Goal: Task Accomplishment & Management: Manage account settings

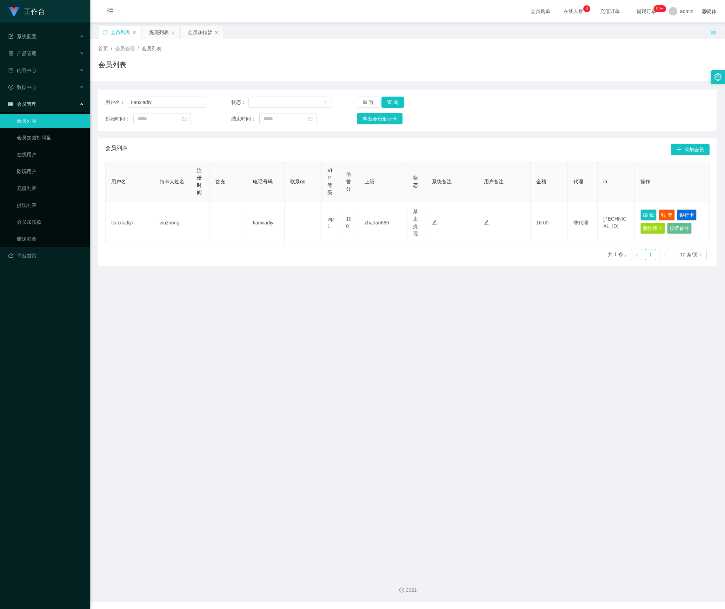
click at [93, 107] on main "关闭左侧 关闭右侧 关闭其它 刷新页面 会员列表 提现列表 会员加扣款 首页 / 会员管理 / 会员列表 / 会员列表 用户名： tianxiadiyi 状态…" at bounding box center [407, 295] width 635 height 547
type input "huishan123"
click at [394, 100] on button "查 询" at bounding box center [393, 102] width 22 height 11
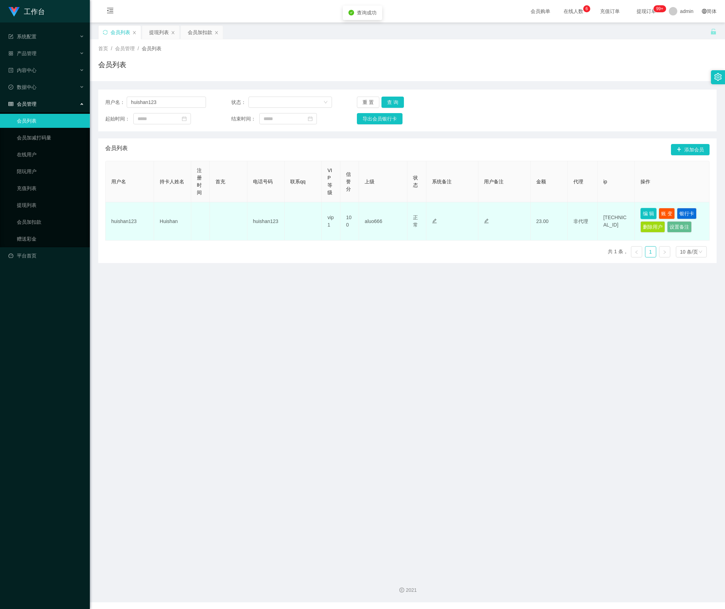
click at [641, 216] on button "编 辑" at bounding box center [649, 213] width 16 height 11
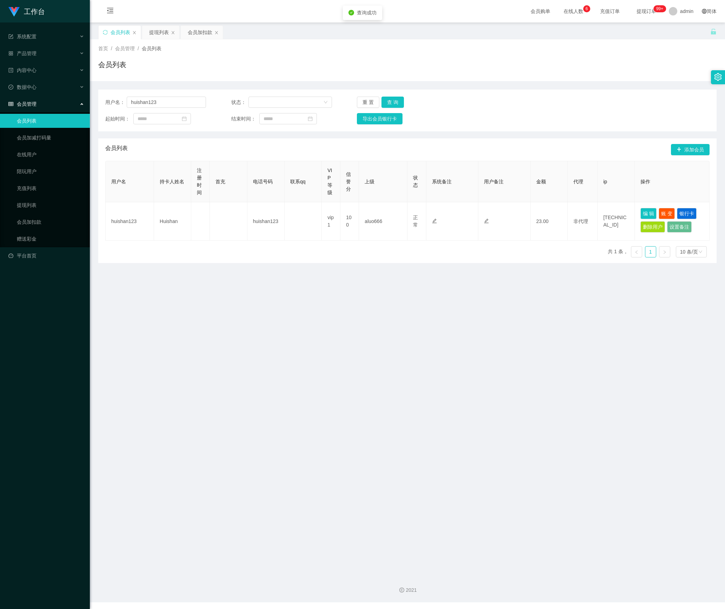
type input "huishan123"
type input "Huishan"
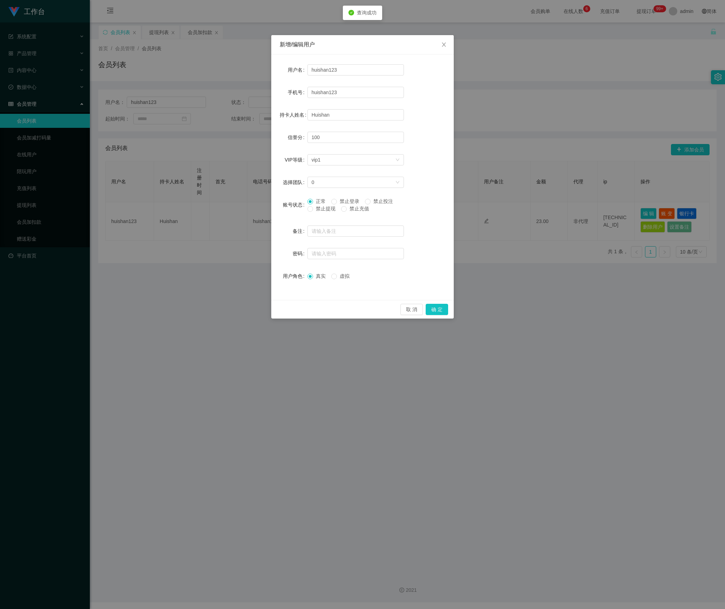
click at [330, 211] on span "禁止提现" at bounding box center [325, 209] width 25 height 6
click at [436, 312] on button "确 定" at bounding box center [437, 309] width 22 height 11
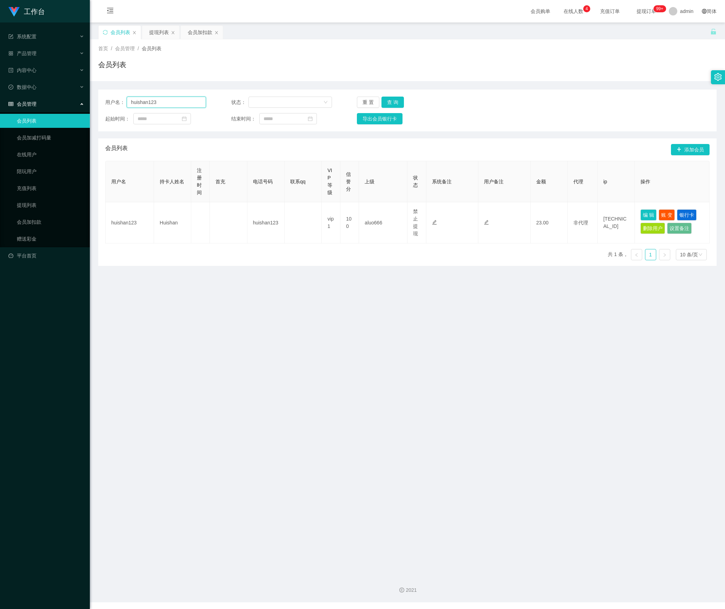
drag, startPoint x: 175, startPoint y: 98, endPoint x: 89, endPoint y: 100, distance: 85.7
click at [89, 100] on section "工作台 系统配置 产品管理 内容中心 数据中心 会员管理 会员列表 会员加减打码量 在线用户 陪玩用户 充值列表 提现列表 会员加扣款 赠送彩金 平台首页 保…" at bounding box center [362, 301] width 725 height 602
paste input "tianxiadiyi"
type input "tianxiadiyi"
click at [392, 99] on button "查 询" at bounding box center [393, 102] width 22 height 11
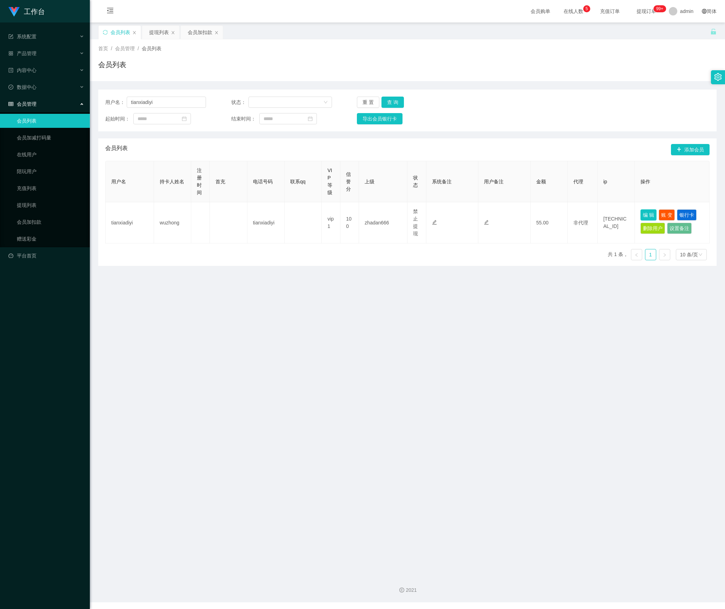
click at [642, 216] on button "编 辑" at bounding box center [649, 214] width 16 height 11
type input "tianxiadiyi"
type input "wuzhong"
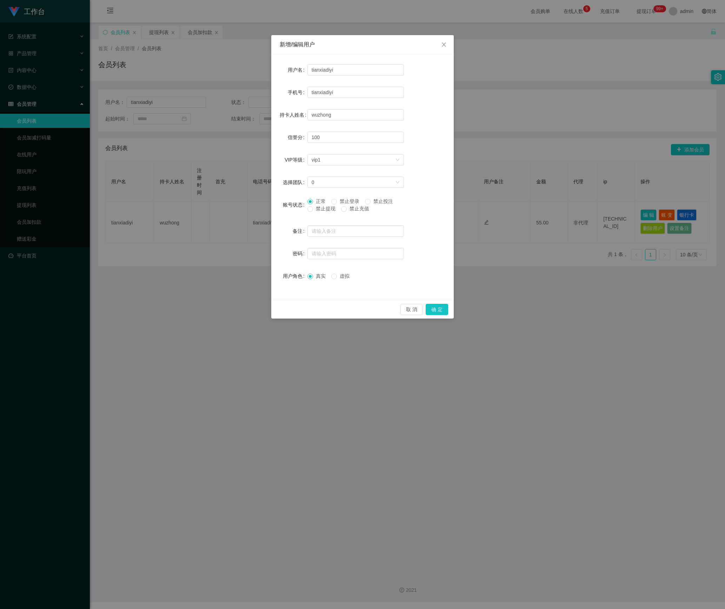
click at [329, 213] on div "正常 禁止登录 禁止投注 禁止提现 禁止充值" at bounding box center [355, 207] width 97 height 18
click at [327, 210] on span "禁止提现" at bounding box center [325, 209] width 25 height 6
click at [437, 304] on button "确 定" at bounding box center [437, 309] width 22 height 11
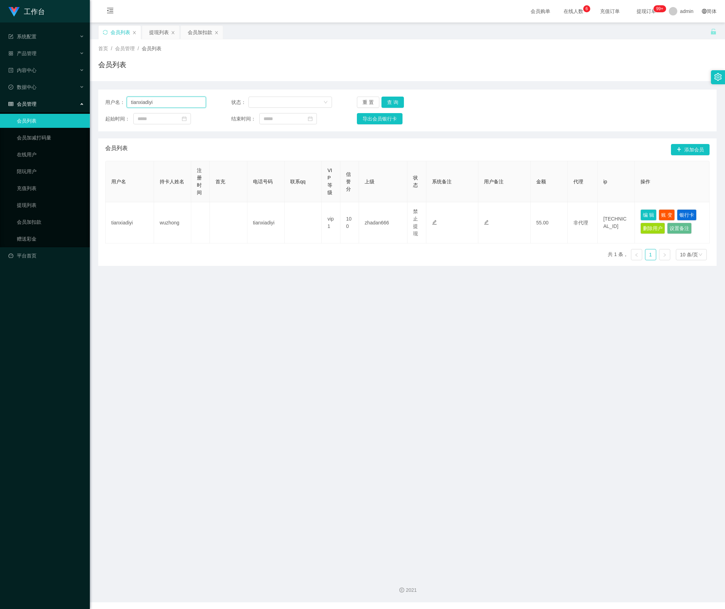
drag, startPoint x: 173, startPoint y: 102, endPoint x: 37, endPoint y: 110, distance: 136.4
click at [37, 110] on section "工作台 系统配置 产品管理 内容中心 数据中心 会员管理 会员列表 会员加减打码量 在线用户 陪玩用户 充值列表 提现列表 会员加扣款 赠送彩金 平台首页 保…" at bounding box center [362, 301] width 725 height 602
paste input "88266552"
type input "88266552"
click at [392, 102] on button "查 询" at bounding box center [393, 102] width 22 height 11
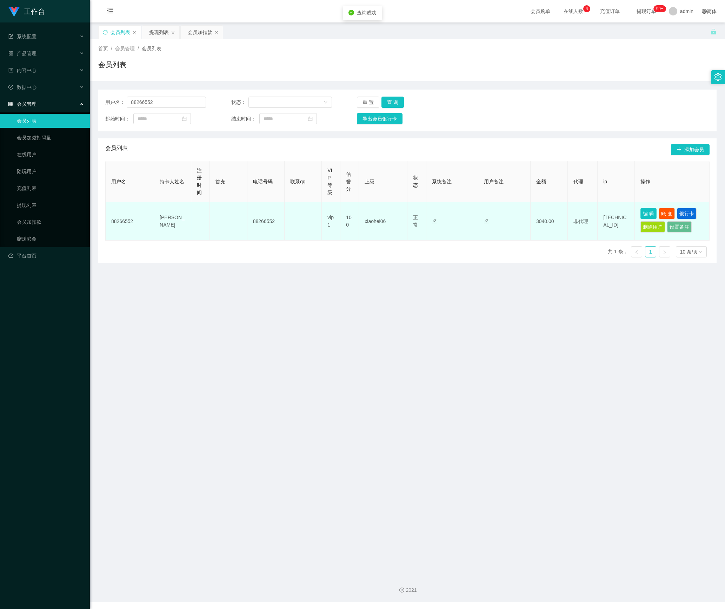
click at [641, 217] on button "编 辑" at bounding box center [649, 213] width 16 height 11
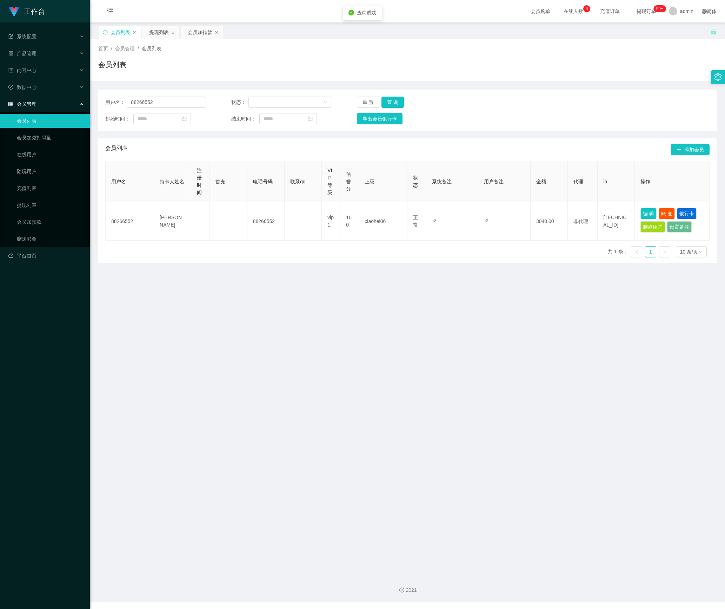
type input "88266552"
type input "[PERSON_NAME]"
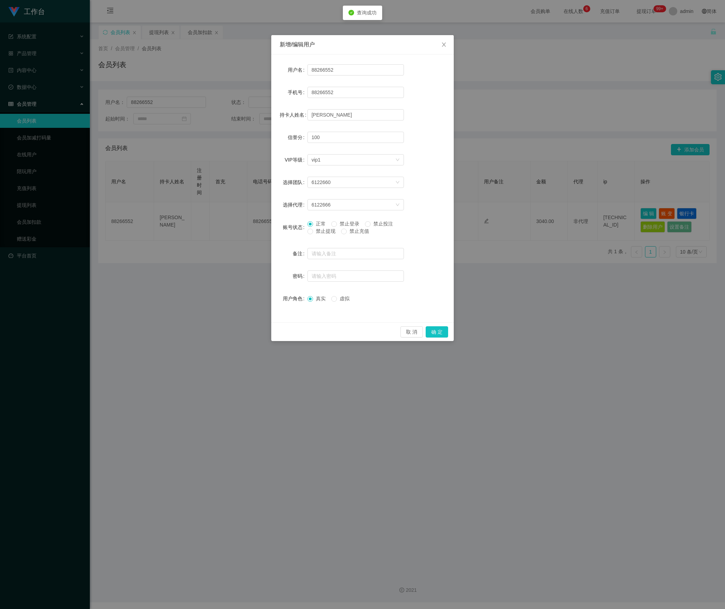
click at [324, 234] on span "禁止提现" at bounding box center [325, 231] width 25 height 6
click at [435, 336] on button "确 定" at bounding box center [437, 331] width 22 height 11
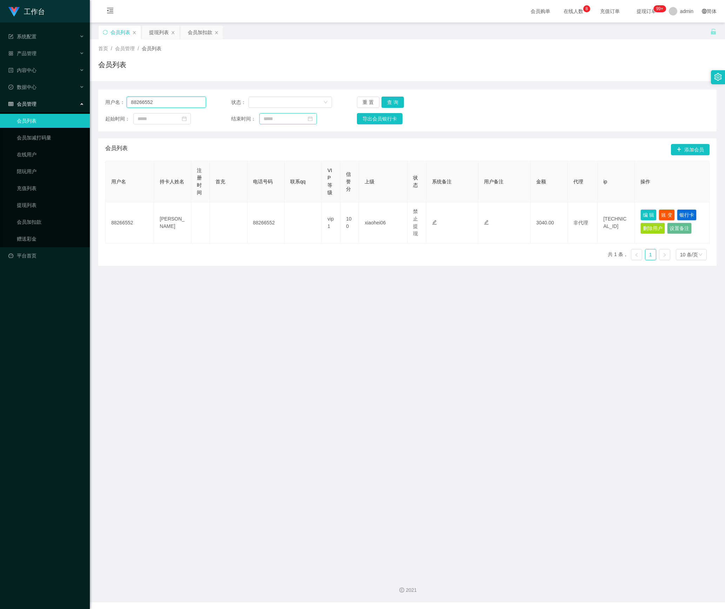
drag, startPoint x: 89, startPoint y: 105, endPoint x: 284, endPoint y: 116, distance: 194.8
click at [79, 105] on section "工作台 系统配置 产品管理 内容中心 数据中心 会员管理 会员列表 会员加减打码量 在线用户 陪玩用户 充值列表 提现列表 会员加扣款 赠送彩金 平台首页 保…" at bounding box center [362, 301] width 725 height 602
paste input "1182750921"
type input "1182750921"
click at [387, 102] on button "查 询" at bounding box center [393, 102] width 22 height 11
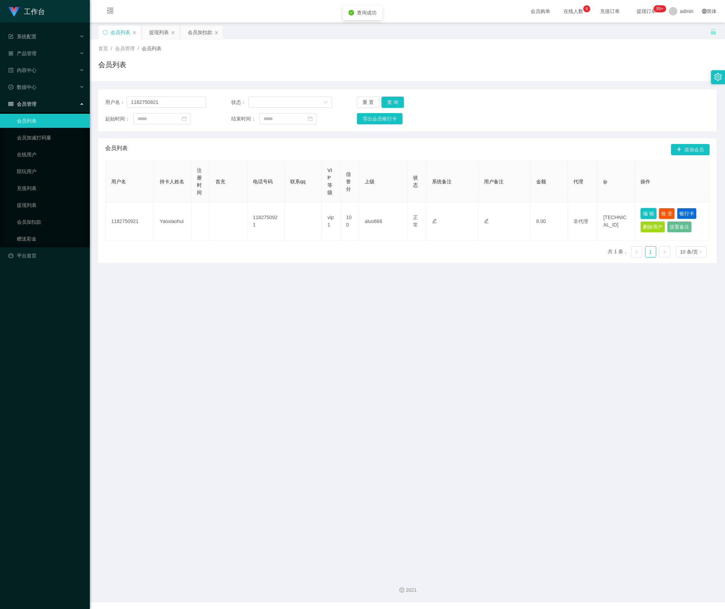
drag, startPoint x: 637, startPoint y: 213, endPoint x: 624, endPoint y: 218, distance: 14.2
click at [641, 214] on button "编 辑" at bounding box center [649, 213] width 16 height 11
type input "1182750921"
type input "Yaoxiaohui"
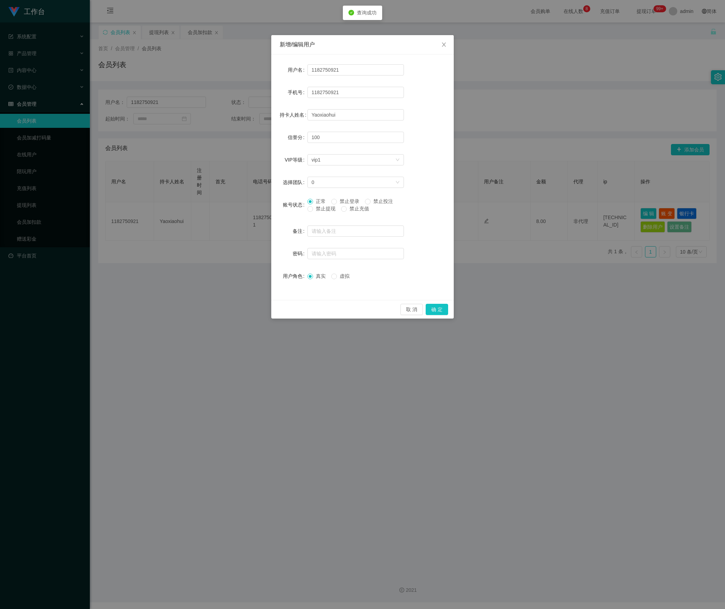
click at [329, 210] on span "禁止提现" at bounding box center [325, 209] width 25 height 6
click at [440, 307] on button "确 定" at bounding box center [437, 309] width 22 height 11
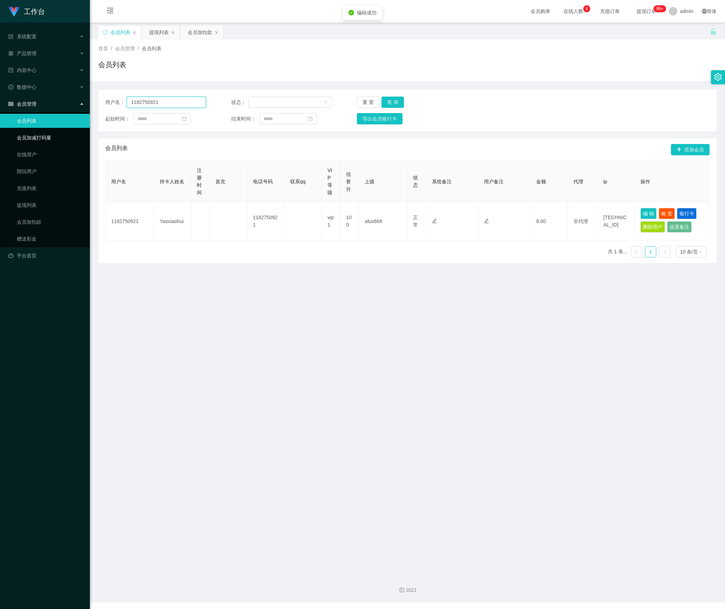
drag, startPoint x: 177, startPoint y: 103, endPoint x: 59, endPoint y: 130, distance: 120.9
click at [42, 126] on section "工作台 系统配置 产品管理 内容中心 数据中心 会员管理 会员列表 会员加减打码量 在线用户 陪玩用户 充值列表 提现列表 会员加扣款 赠送彩金 平台首页 保…" at bounding box center [362, 301] width 725 height 602
paste input "86800107"
type input "86800107"
drag, startPoint x: 395, startPoint y: 102, endPoint x: 417, endPoint y: 124, distance: 30.8
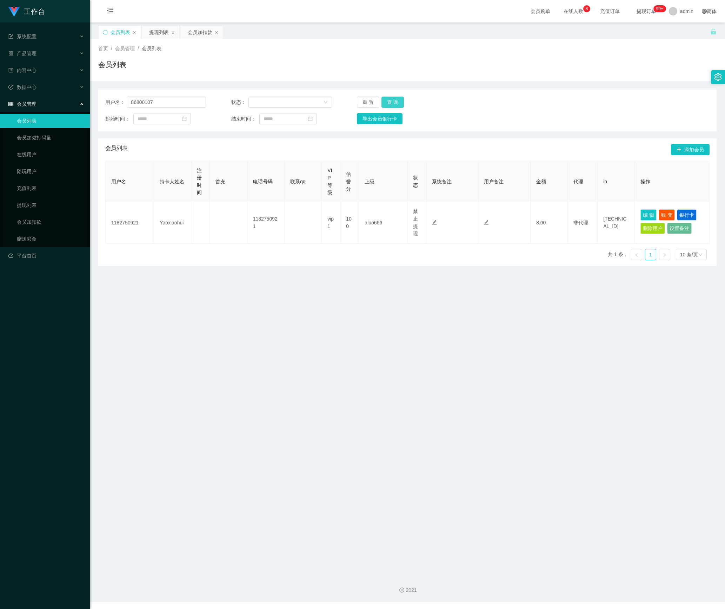
click at [395, 102] on button "查 询" at bounding box center [393, 102] width 22 height 11
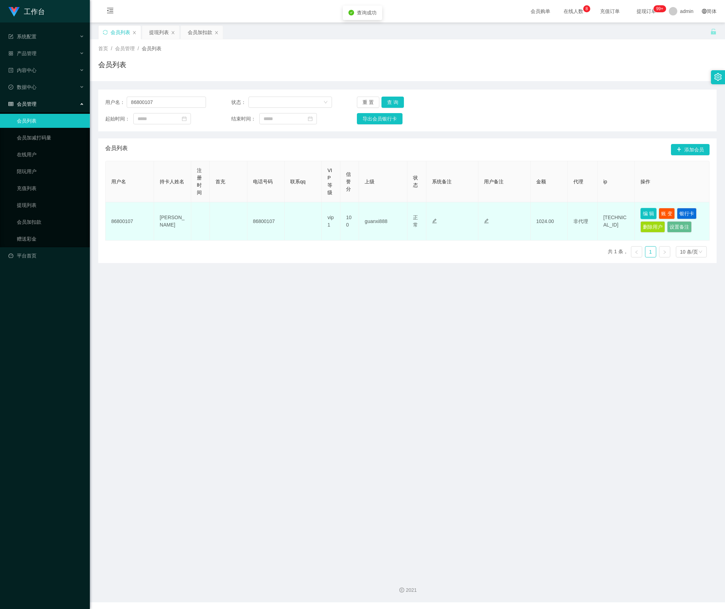
click at [641, 215] on button "编 辑" at bounding box center [649, 213] width 16 height 11
type input "86800107"
type input "[PERSON_NAME]"
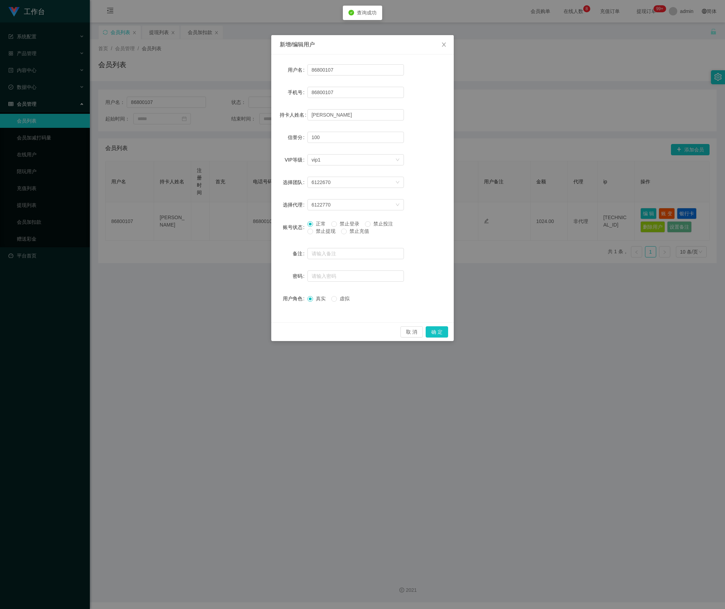
click at [326, 234] on span "禁止提现" at bounding box center [325, 231] width 25 height 6
click at [438, 333] on button "确 定" at bounding box center [437, 331] width 22 height 11
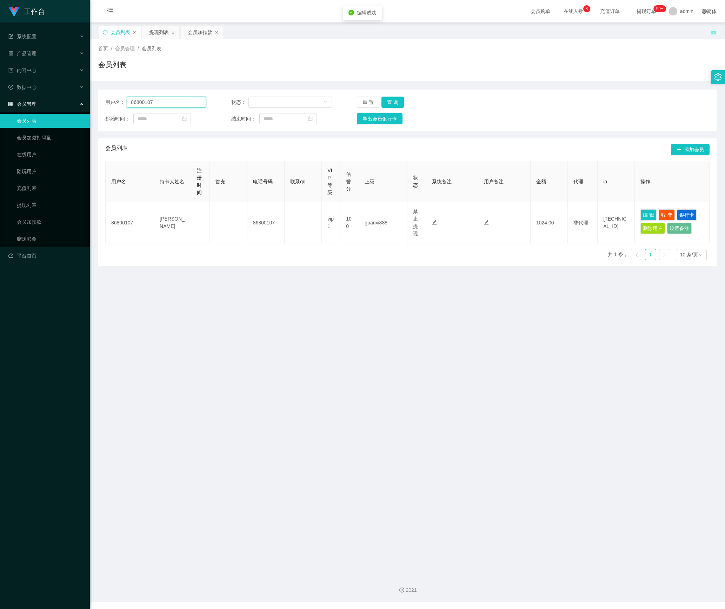
click at [55, 120] on section "工作台 系统配置 产品管理 内容中心 数据中心 会员管理 会员列表 会员加减打码量 在线用户 陪玩用户 充值列表 提现列表 会员加扣款 赠送彩金 平台首页 保…" at bounding box center [362, 301] width 725 height 602
paste input "1960531"
type input "81960531"
click at [393, 102] on button "查 询" at bounding box center [393, 102] width 22 height 11
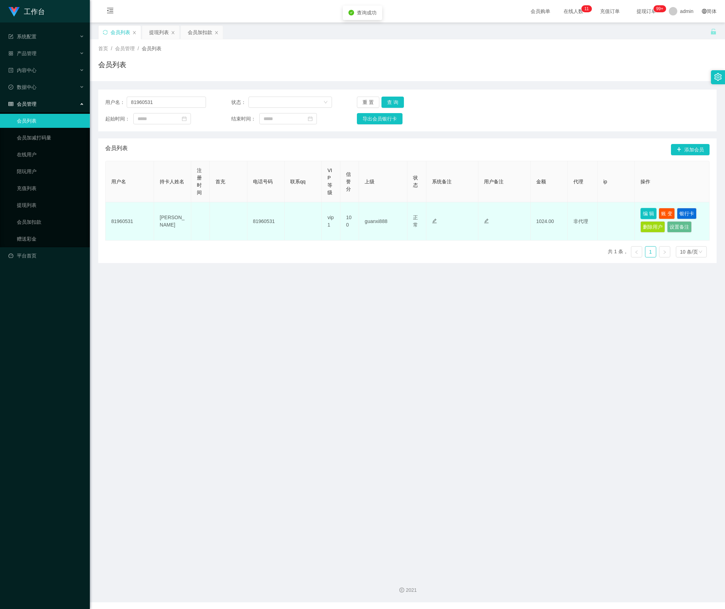
click at [641, 215] on button "编 辑" at bounding box center [649, 213] width 16 height 11
type input "81960531"
type input "[PERSON_NAME]"
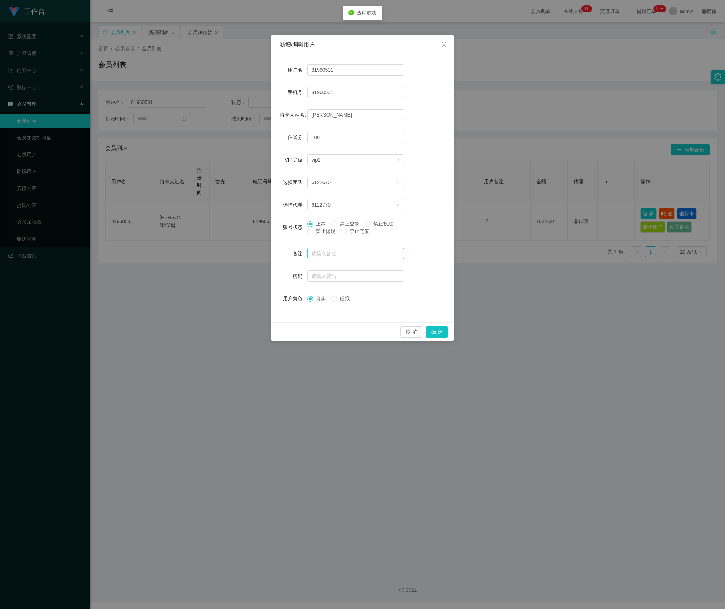
drag, startPoint x: 323, startPoint y: 231, endPoint x: 338, endPoint y: 248, distance: 22.9
click at [323, 231] on span "禁止提现" at bounding box center [325, 231] width 25 height 6
click at [439, 332] on button "确 定" at bounding box center [437, 331] width 22 height 11
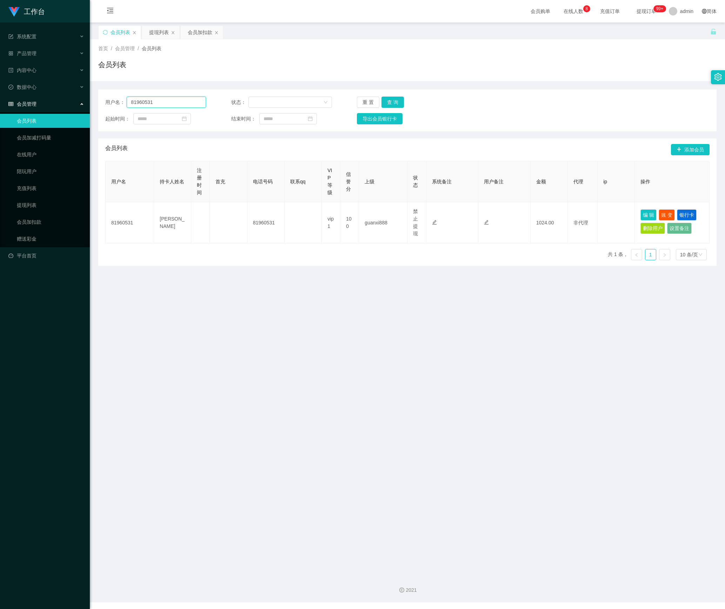
drag, startPoint x: 167, startPoint y: 105, endPoint x: 62, endPoint y: 106, distance: 105.3
click at [62, 106] on section "工作台 系统配置 产品管理 内容中心 数据中心 会员管理 会员列表 会员加减打码量 在线用户 陪玩用户 充值列表 提现列表 会员加扣款 赠送彩金 平台首页 保…" at bounding box center [362, 301] width 725 height 602
paste input "Workforme"
type input "Workforme"
drag, startPoint x: 387, startPoint y: 100, endPoint x: 390, endPoint y: 107, distance: 7.2
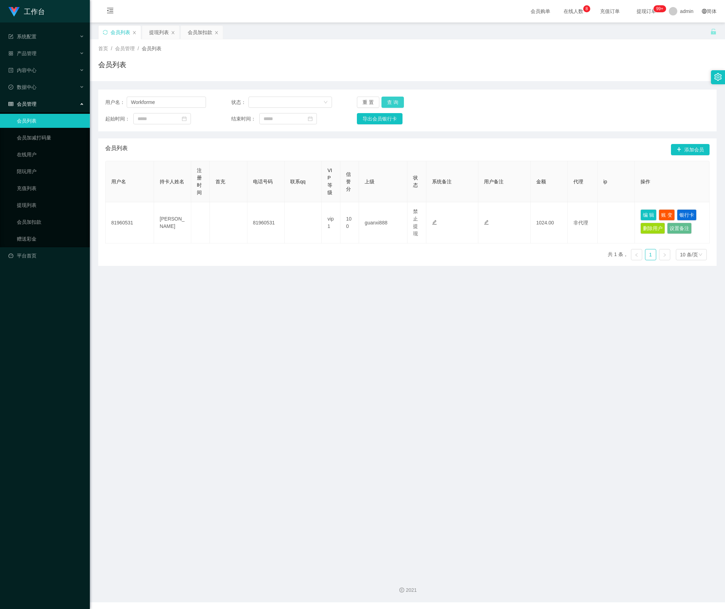
click at [387, 100] on button "查 询" at bounding box center [393, 102] width 22 height 11
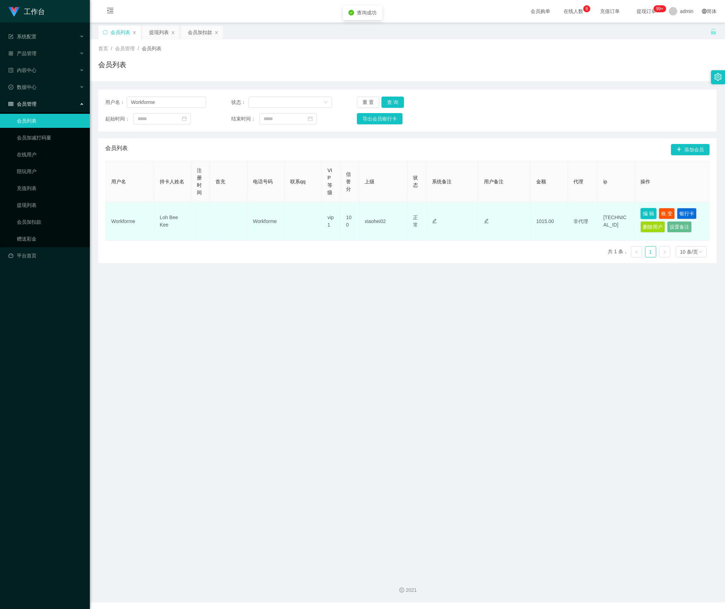
click at [645, 210] on button "编 辑" at bounding box center [649, 213] width 16 height 11
type input "Workforme"
type input "Loh Bee Kee"
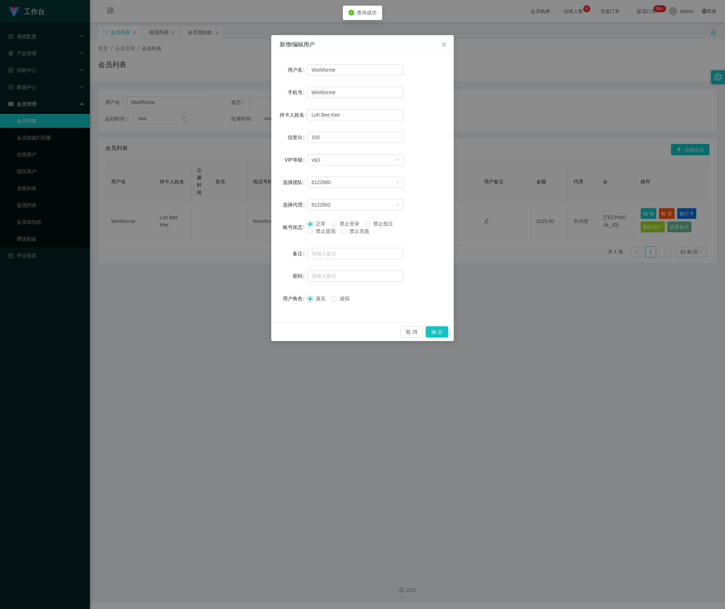
click at [321, 231] on span "禁止提现" at bounding box center [325, 231] width 25 height 6
click at [438, 331] on button "确 定" at bounding box center [437, 331] width 22 height 11
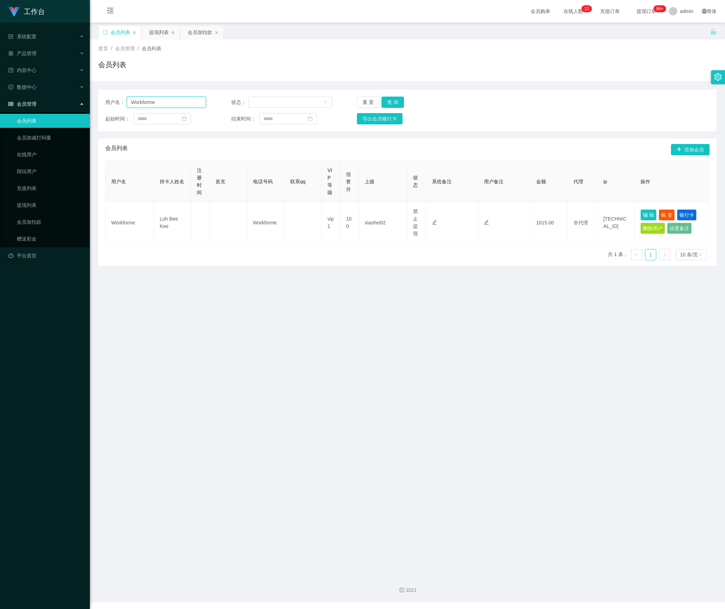
drag, startPoint x: 172, startPoint y: 102, endPoint x: 60, endPoint y: 102, distance: 111.6
click at [60, 102] on section "工作台 系统配置 产品管理 内容中心 数据中心 会员管理 会员列表 会员加减打码量 在线用户 陪玩用户 充值列表 提现列表 会员加扣款 赠送彩金 平台首页 保…" at bounding box center [362, 301] width 725 height 602
paste input "89043724"
type input "89043724"
click at [395, 101] on button "查 询" at bounding box center [393, 102] width 22 height 11
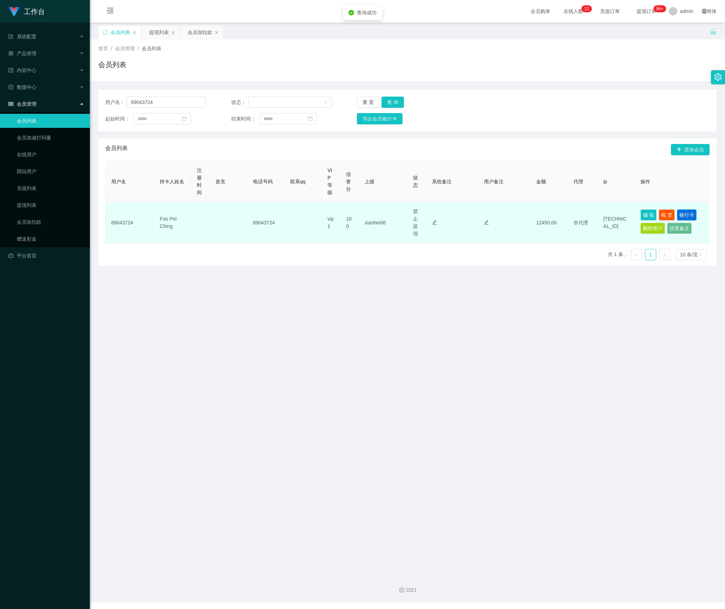
click at [682, 212] on button "银行卡" at bounding box center [687, 214] width 20 height 11
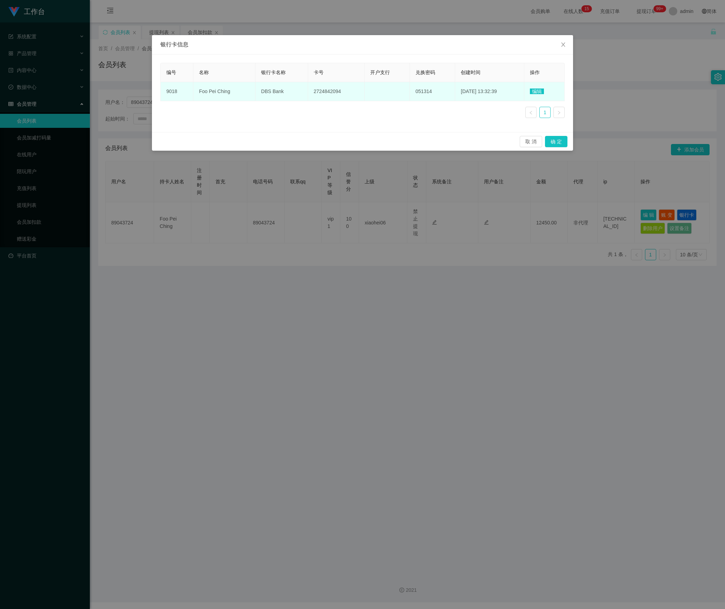
click at [539, 91] on span "编辑" at bounding box center [537, 91] width 14 height 6
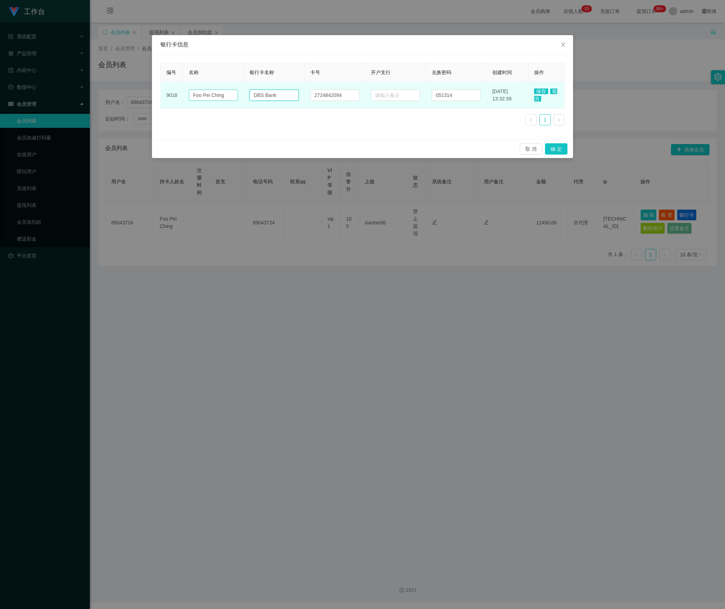
drag, startPoint x: 292, startPoint y: 96, endPoint x: 213, endPoint y: 96, distance: 79.3
click at [213, 96] on tr "9018 Foo Pei Ching DBS Bank 2724842094 051314 [DATE] 13:32:39 保存 取消" at bounding box center [363, 95] width 404 height 26
paste input "trust b"
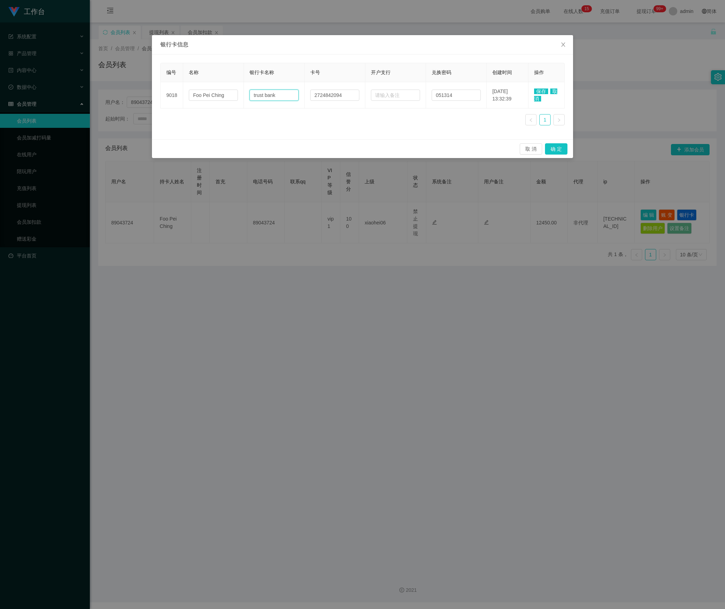
type input "trust bank"
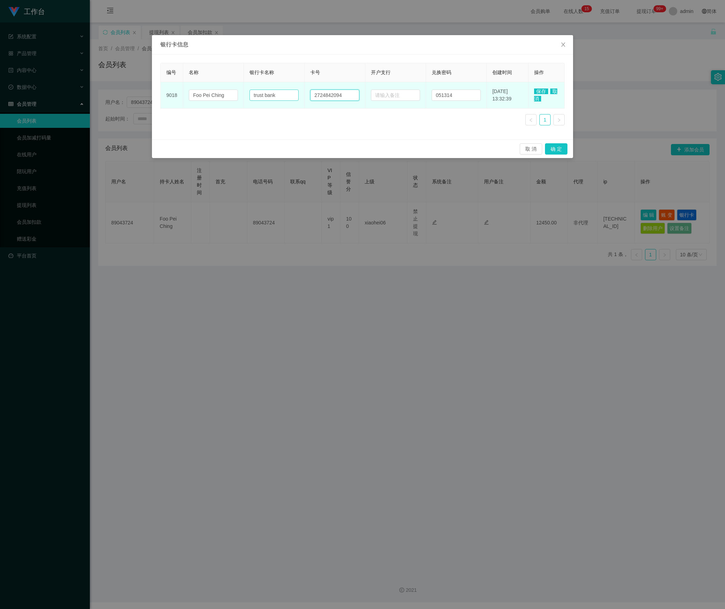
drag, startPoint x: 351, startPoint y: 93, endPoint x: 277, endPoint y: 94, distance: 74.4
click at [277, 93] on tr "9018 Foo Pei Ching trust bank 2724842094 051314 [DATE] 13:32:39 保存 取消" at bounding box center [363, 95] width 404 height 26
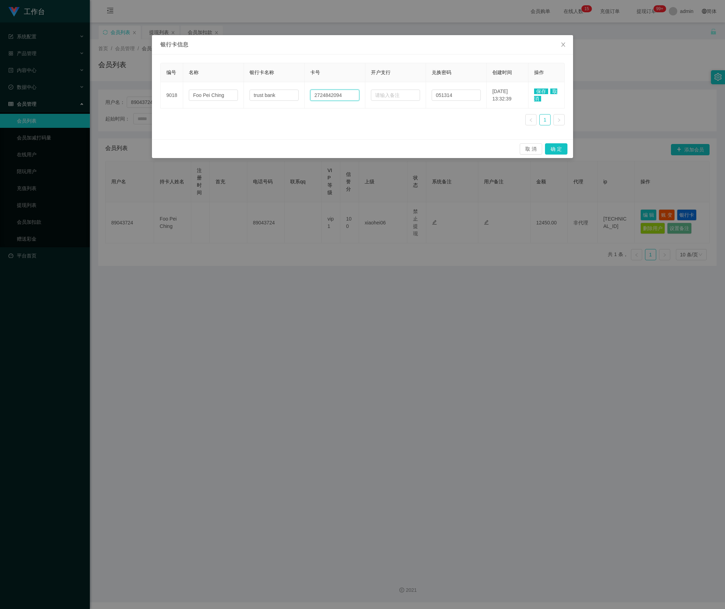
paste input "0190307090"
type input "0190307090"
click at [536, 90] on span "保存" at bounding box center [541, 91] width 14 height 6
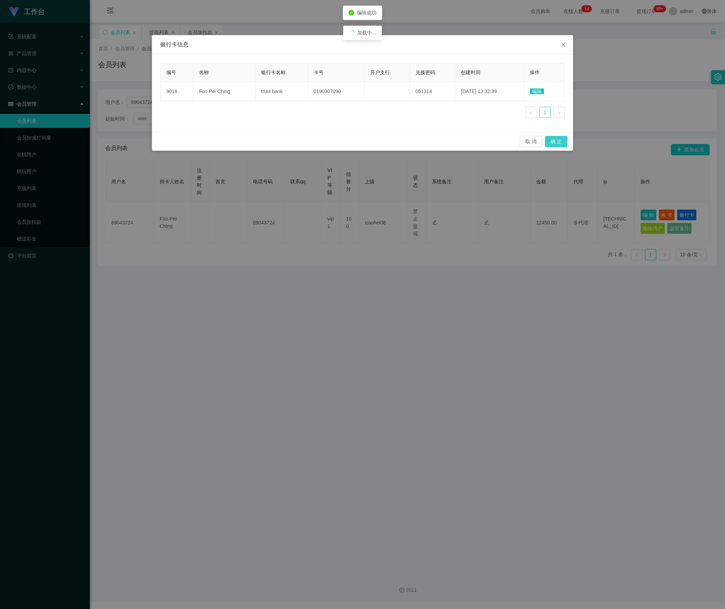
click at [545, 141] on button "确 定" at bounding box center [556, 141] width 22 height 11
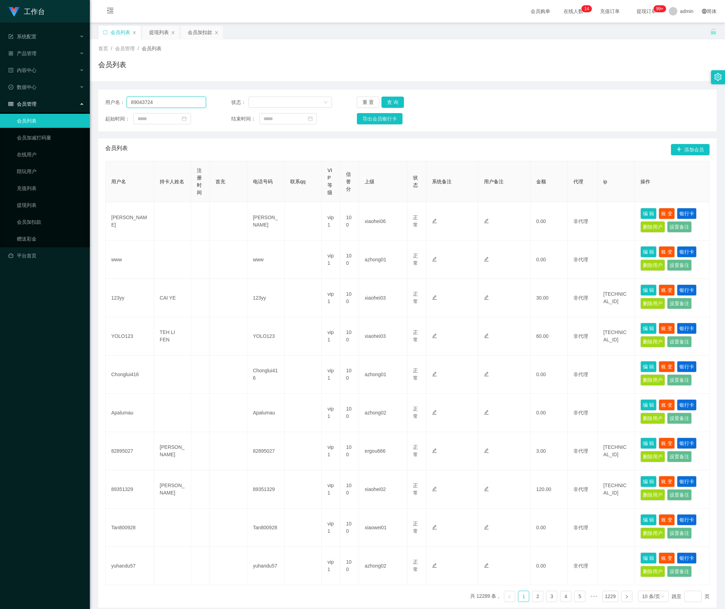
drag, startPoint x: 48, startPoint y: 102, endPoint x: 75, endPoint y: 109, distance: 28.1
click at [46, 102] on section "工作台 系统配置 产品管理 内容中心 数据中心 会员管理 会员列表 会员加减打码量 在线用户 陪玩用户 充值列表 提现列表 会员加扣款 赠送彩金 平台首页 保…" at bounding box center [362, 320] width 725 height 640
paste input "Feng10"
type input "Feng10"
click at [389, 105] on button "查 询" at bounding box center [393, 102] width 22 height 11
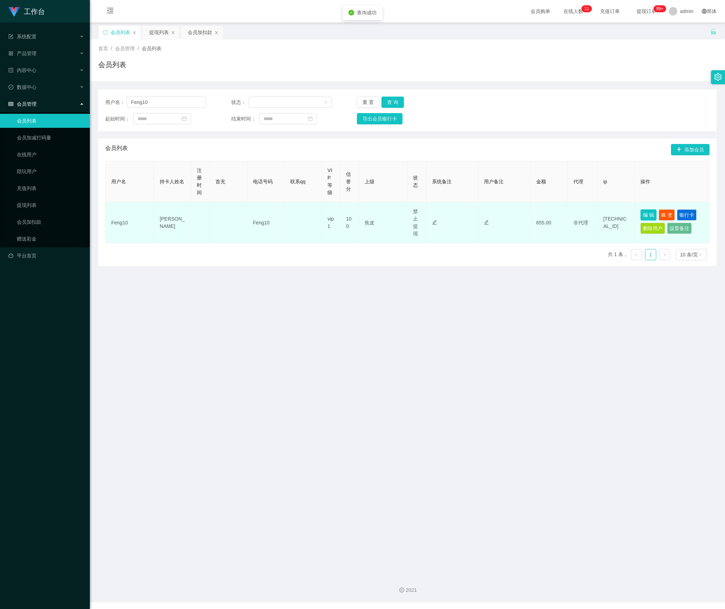
click at [645, 215] on button "编 辑" at bounding box center [649, 214] width 16 height 11
type input "Feng10"
type input "[PERSON_NAME]"
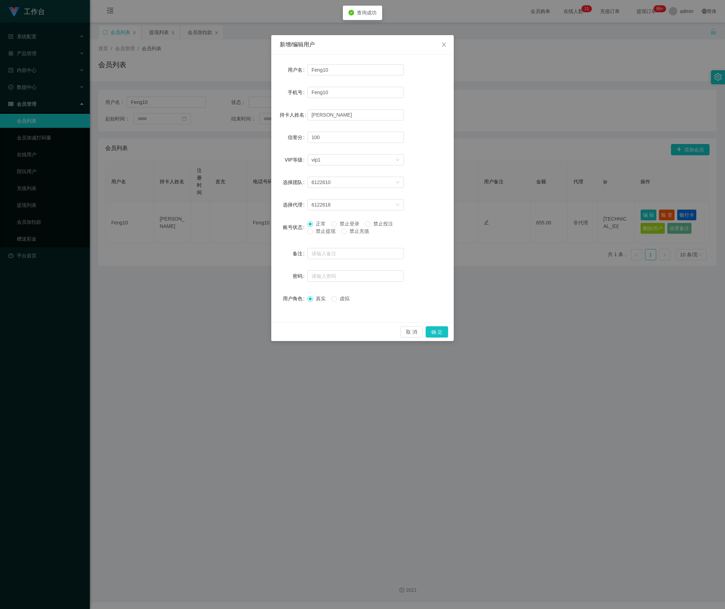
click at [320, 232] on span "禁止提现" at bounding box center [325, 231] width 25 height 6
click at [442, 333] on button "确 定" at bounding box center [437, 331] width 22 height 11
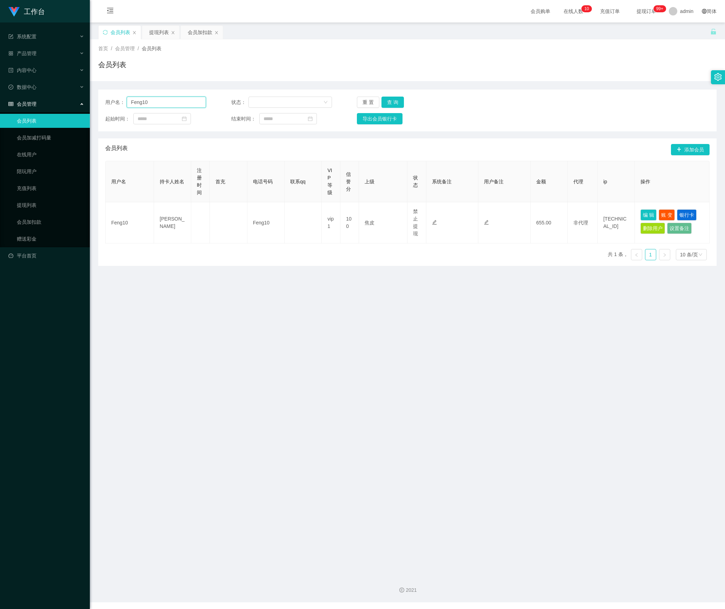
drag, startPoint x: 166, startPoint y: 106, endPoint x: 95, endPoint y: 108, distance: 70.2
click at [96, 108] on main "关闭左侧 关闭右侧 关闭其它 刷新页面 会员列表 提现列表 会员加扣款 首页 / 会员管理 / 会员列表 / 会员列表 用户名： Feng10 状态： 重 置…" at bounding box center [407, 295] width 635 height 547
paste input "THY"
type input "THY"
drag, startPoint x: 390, startPoint y: 102, endPoint x: 397, endPoint y: 110, distance: 11.4
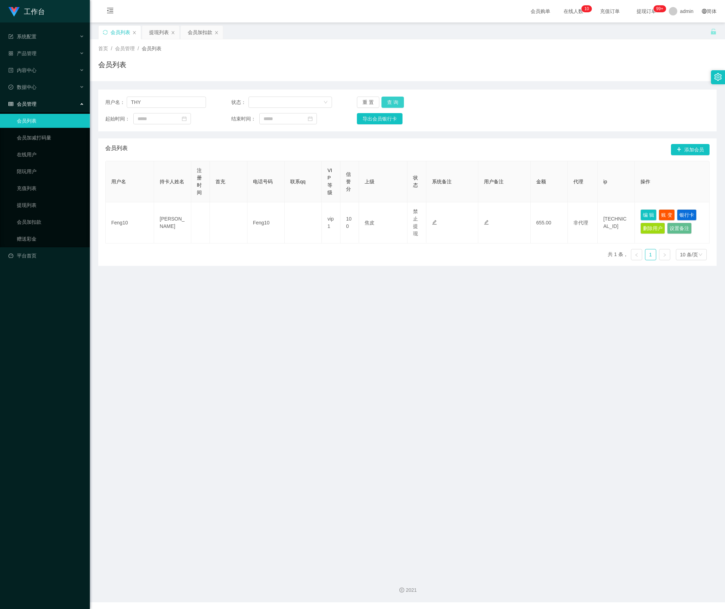
click at [390, 102] on button "查 询" at bounding box center [393, 102] width 22 height 11
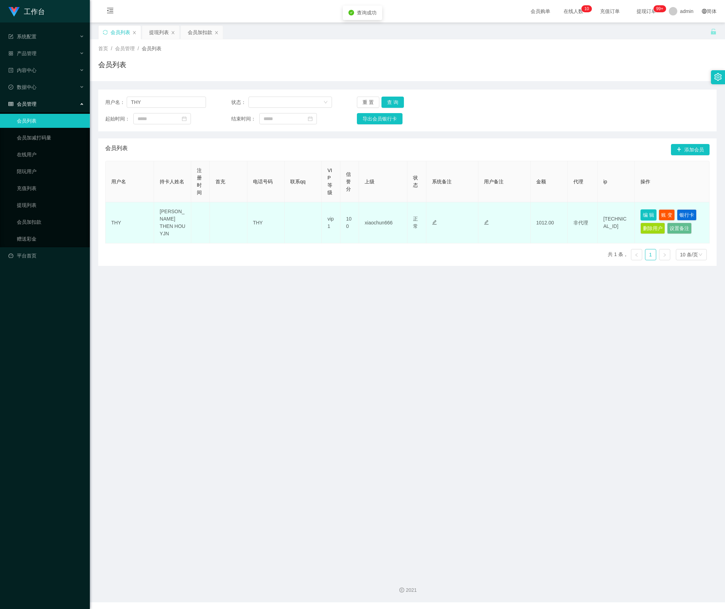
click at [646, 213] on button "编 辑" at bounding box center [649, 214] width 16 height 11
type input "THY"
type input "[PERSON_NAME] THEN HOU YJN"
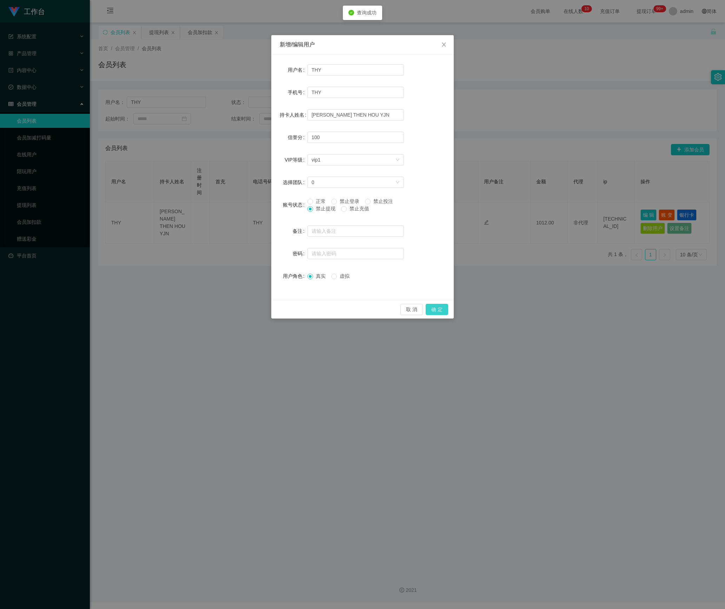
click at [440, 310] on button "确 定" at bounding box center [437, 309] width 22 height 11
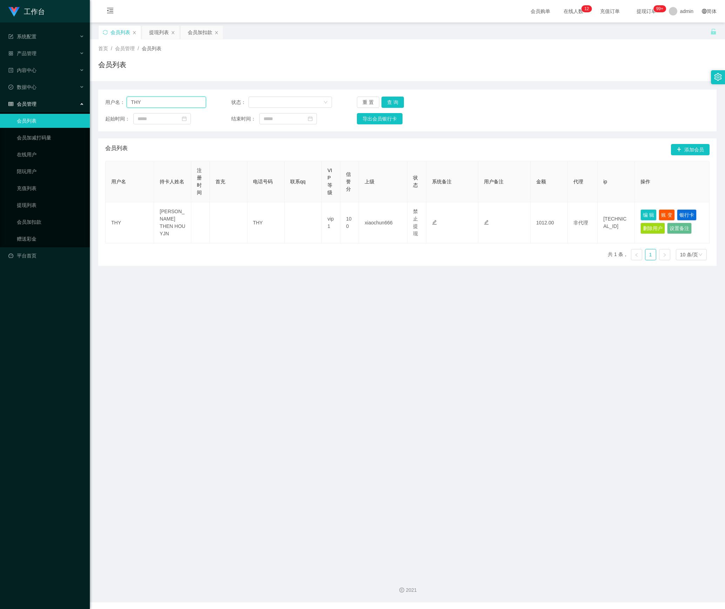
click at [83, 106] on section "工作台 系统配置 产品管理 内容中心 数据中心 会员管理 会员列表 会员加减打码量 在线用户 陪玩用户 充值列表 提现列表 会员加扣款 赠送彩金 平台首页 保…" at bounding box center [362, 301] width 725 height 602
paste input "81706291"
drag, startPoint x: 395, startPoint y: 105, endPoint x: 402, endPoint y: 110, distance: 9.0
click at [395, 105] on button "查 询" at bounding box center [393, 102] width 22 height 11
drag, startPoint x: 166, startPoint y: 103, endPoint x: 64, endPoint y: 111, distance: 102.8
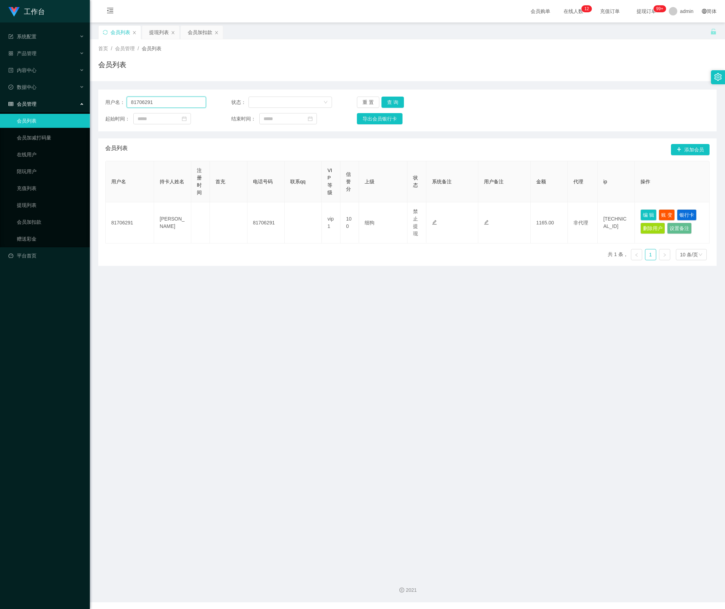
click at [64, 111] on section "工作台 系统配置 产品管理 内容中心 数据中心 会员管理 会员列表 会员加减打码量 在线用户 陪玩用户 充值列表 提现列表 会员加扣款 赠送彩金 平台首页 保…" at bounding box center [362, 301] width 725 height 602
paste input "230"
click at [397, 101] on button "查 询" at bounding box center [393, 102] width 22 height 11
drag, startPoint x: 160, startPoint y: 99, endPoint x: 126, endPoint y: 110, distance: 35.5
click at [69, 101] on section "工作台 系统配置 产品管理 内容中心 数据中心 会员管理 会员列表 会员加减打码量 在线用户 陪玩用户 充值列表 提现列表 会员加扣款 赠送彩金 平台首页 保…" at bounding box center [362, 301] width 725 height 602
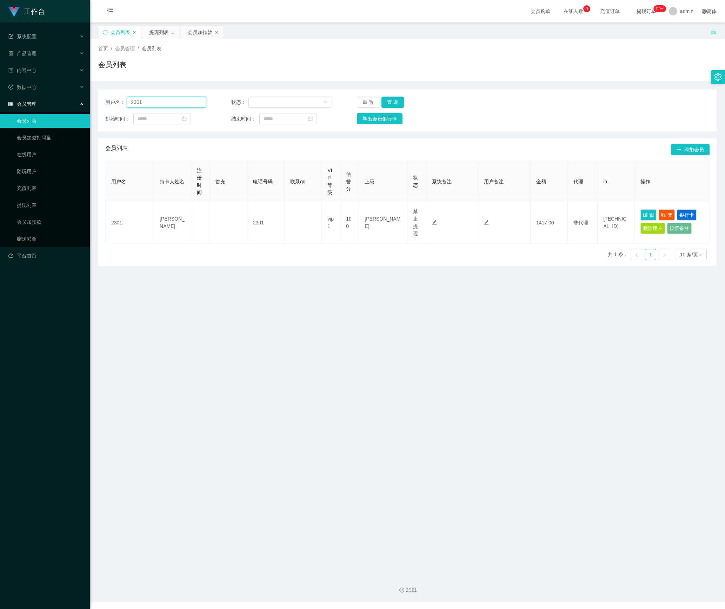
paste input "min452863090"
type input "min452863090"
click at [395, 100] on button "查 询" at bounding box center [393, 102] width 22 height 11
